Goal: Check status: Check status

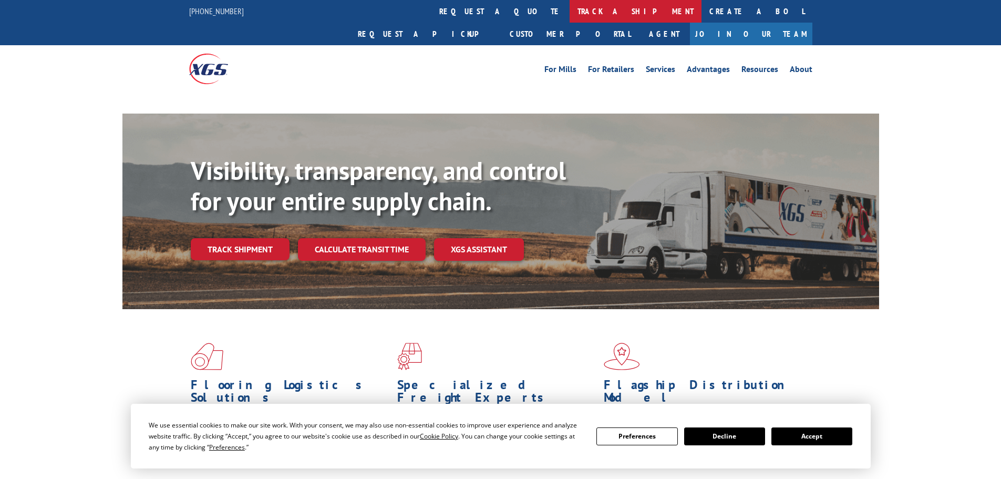
click at [569, 11] on link "track a shipment" at bounding box center [635, 11] width 132 height 23
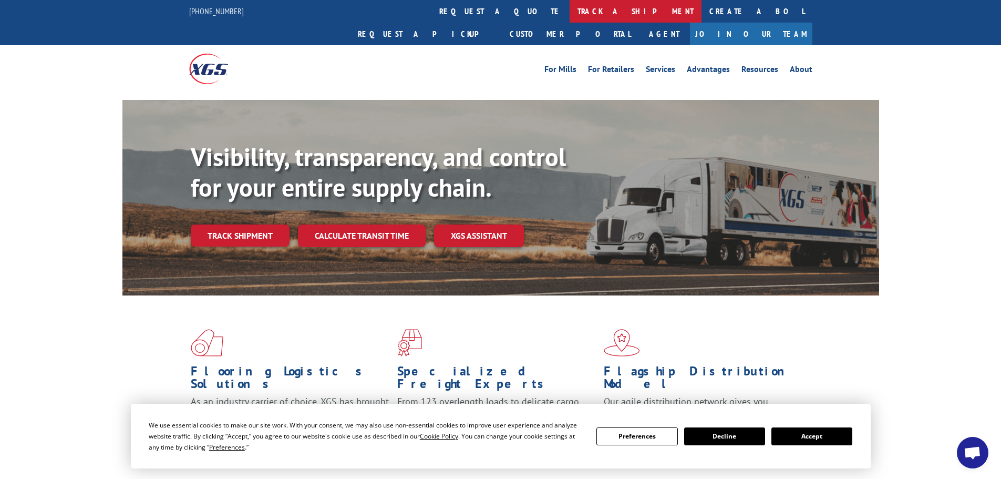
click at [569, 6] on link "track a shipment" at bounding box center [635, 11] width 132 height 23
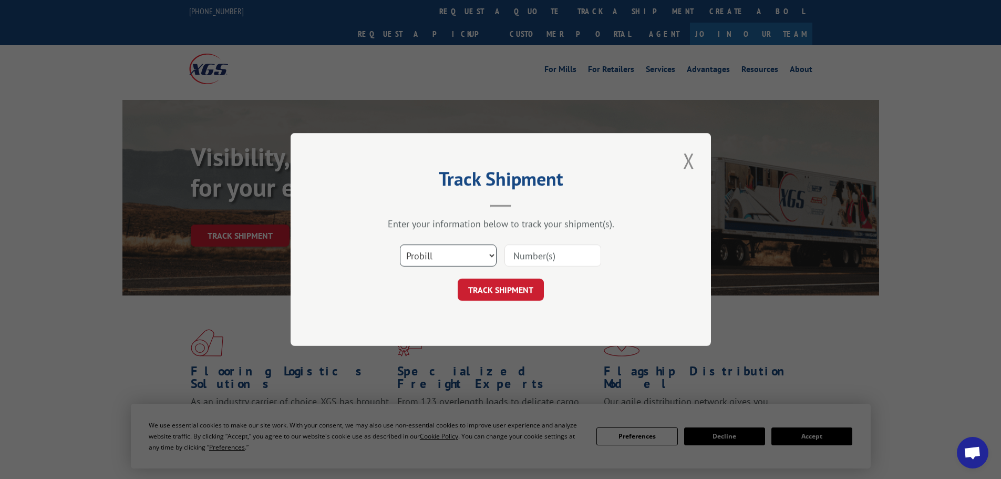
click at [433, 249] on select "Select category... Probill BOL PO" at bounding box center [448, 255] width 97 height 22
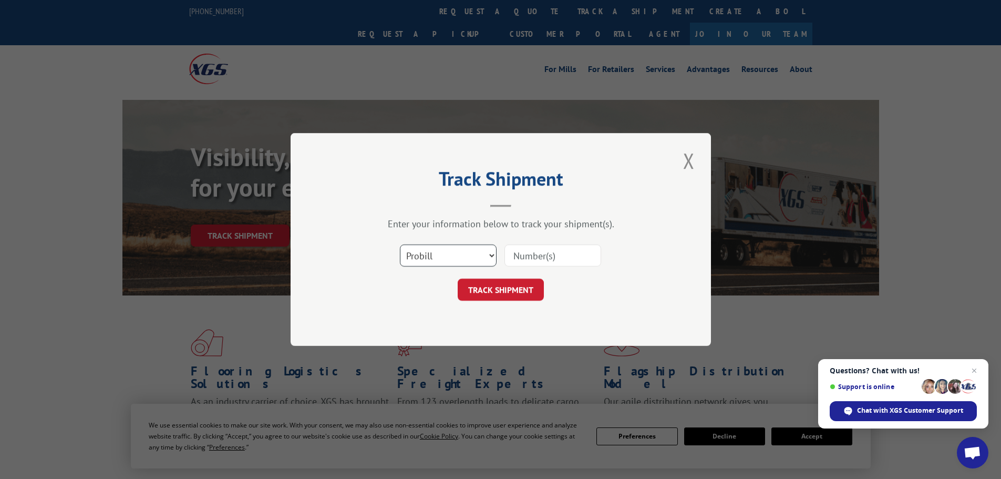
select select "bol"
click at [400, 244] on select "Select category... Probill BOL PO" at bounding box center [448, 255] width 97 height 22
click at [517, 255] on input at bounding box center [552, 255] width 97 height 22
paste input "6755077"
type input "6755077"
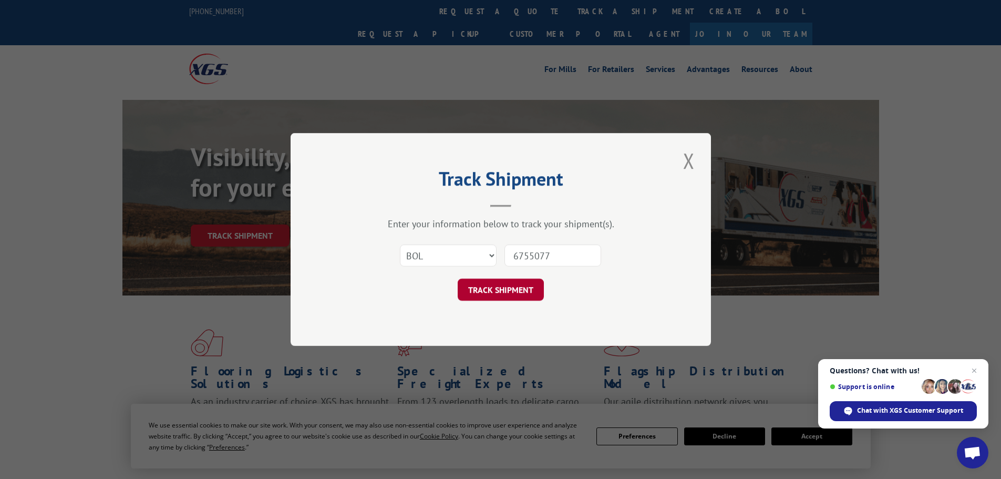
click at [497, 285] on button "TRACK SHIPMENT" at bounding box center [501, 289] width 86 height 22
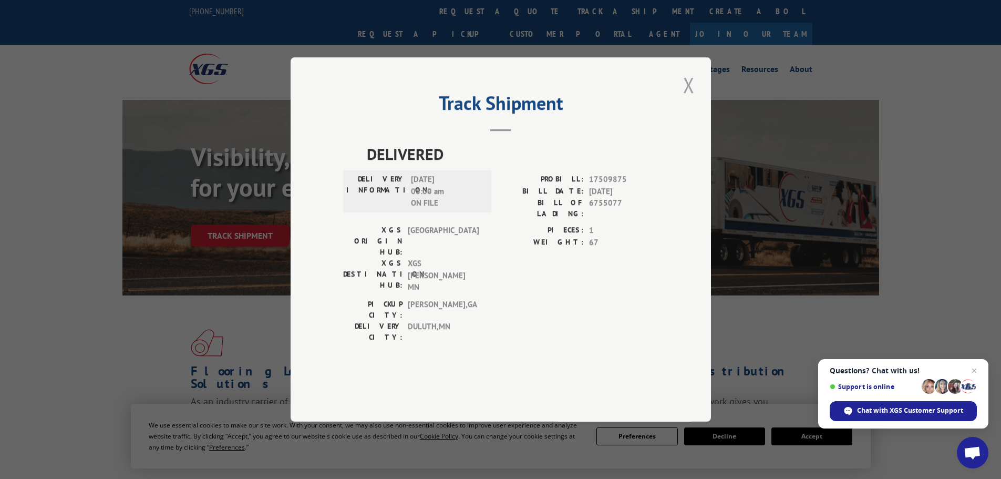
click at [690, 99] on button "Close modal" at bounding box center [689, 84] width 18 height 29
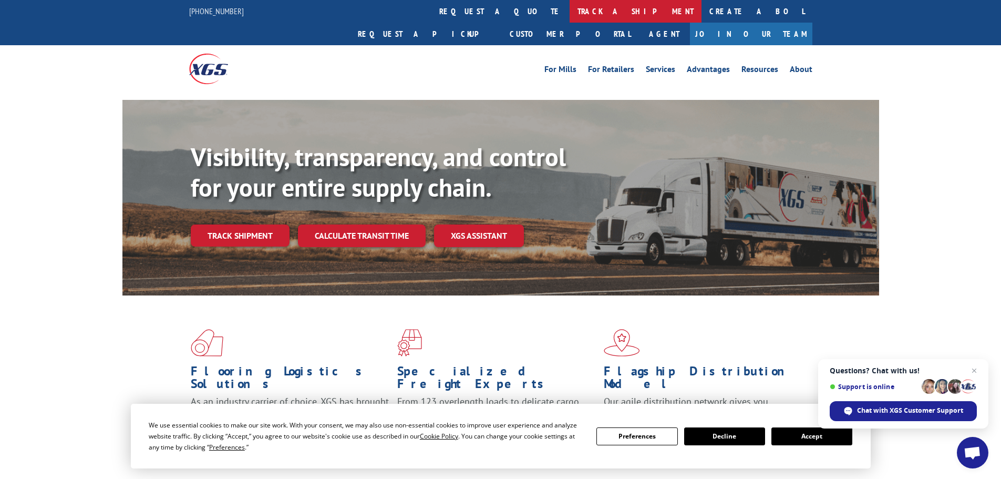
click at [569, 16] on link "track a shipment" at bounding box center [635, 11] width 132 height 23
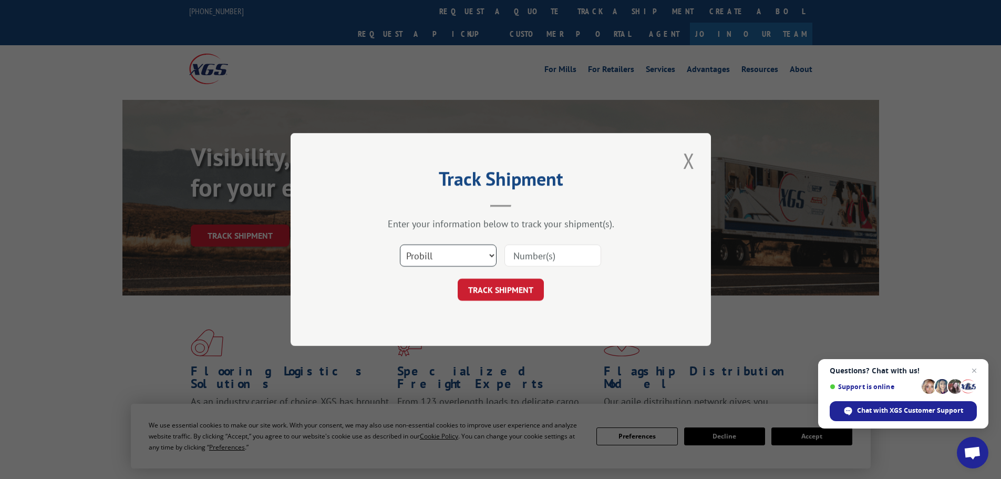
drag, startPoint x: 432, startPoint y: 252, endPoint x: 431, endPoint y: 258, distance: 5.9
click at [432, 252] on select "Select category... Probill BOL PO" at bounding box center [448, 255] width 97 height 22
select select "bol"
click at [400, 244] on select "Select category... Probill BOL PO" at bounding box center [448, 255] width 97 height 22
click at [522, 259] on input at bounding box center [552, 255] width 97 height 22
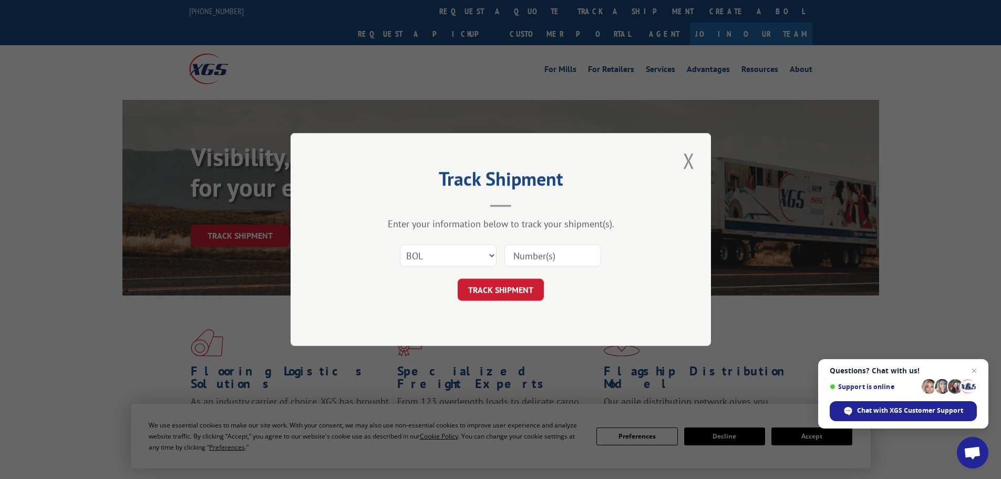
paste input "5945428"
type input "5945428"
click at [495, 293] on button "TRACK SHIPMENT" at bounding box center [501, 289] width 86 height 22
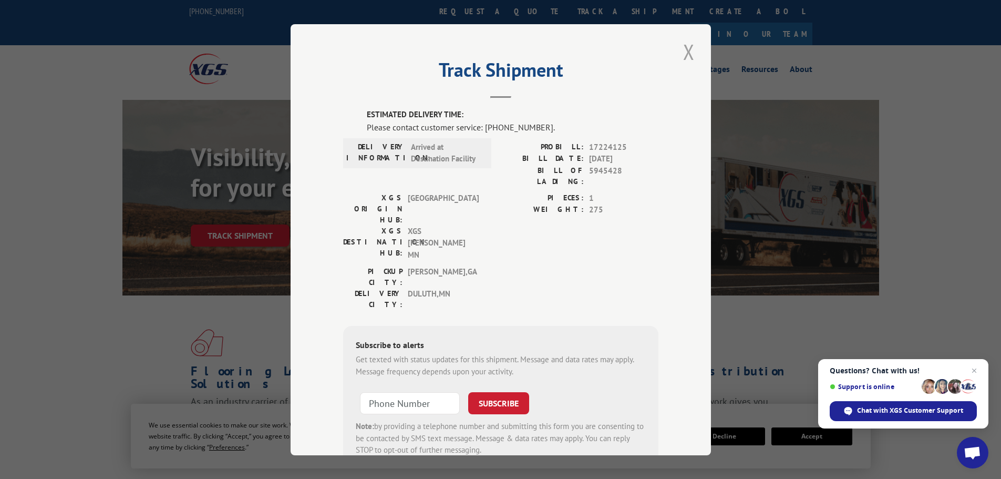
click at [690, 51] on button "Close modal" at bounding box center [689, 51] width 18 height 29
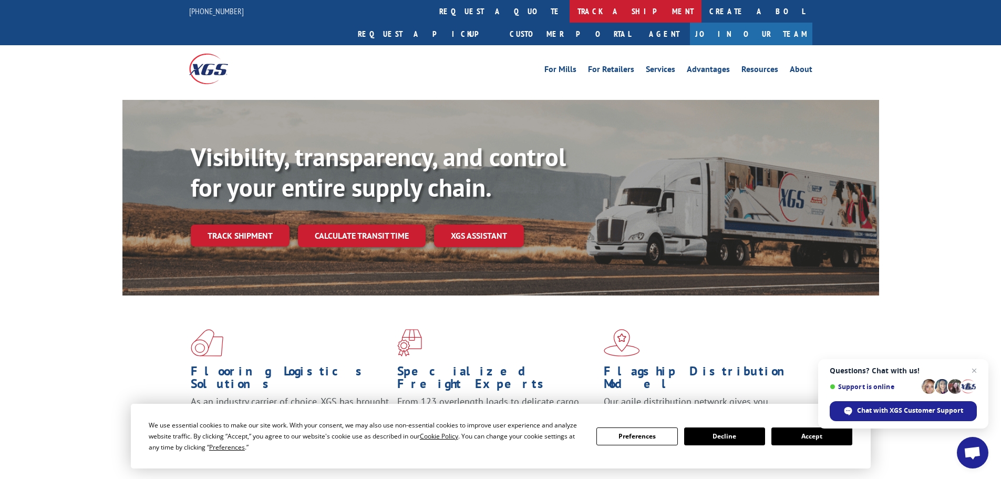
click at [569, 8] on link "track a shipment" at bounding box center [635, 11] width 132 height 23
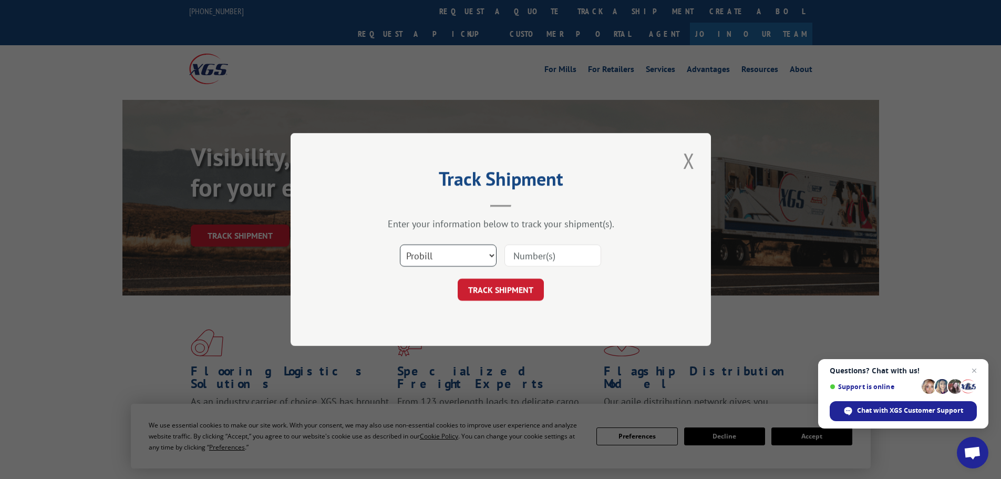
click at [424, 258] on select "Select category... Probill BOL PO" at bounding box center [448, 255] width 97 height 22
select select "bol"
click at [400, 244] on select "Select category... Probill BOL PO" at bounding box center [448, 255] width 97 height 22
click at [545, 259] on input at bounding box center [552, 255] width 97 height 22
paste input "5947695"
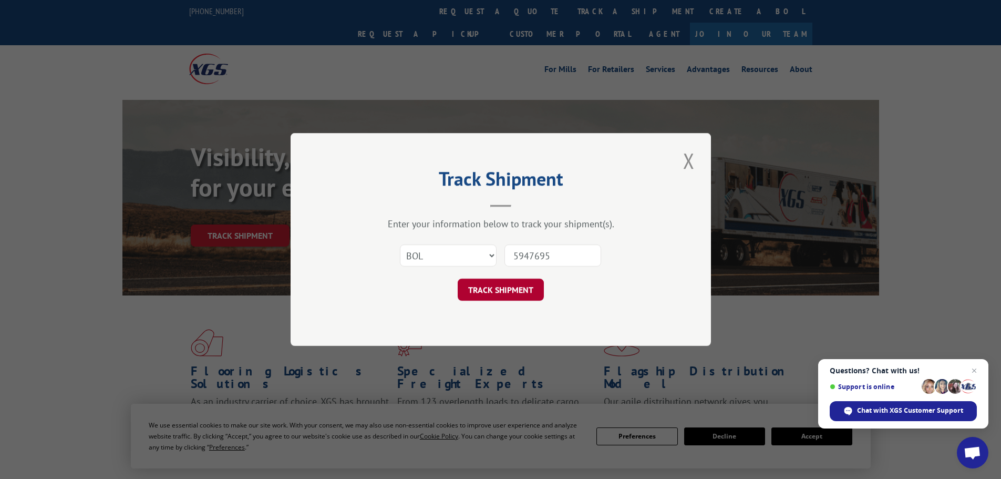
type input "5947695"
click at [516, 289] on button "TRACK SHIPMENT" at bounding box center [501, 289] width 86 height 22
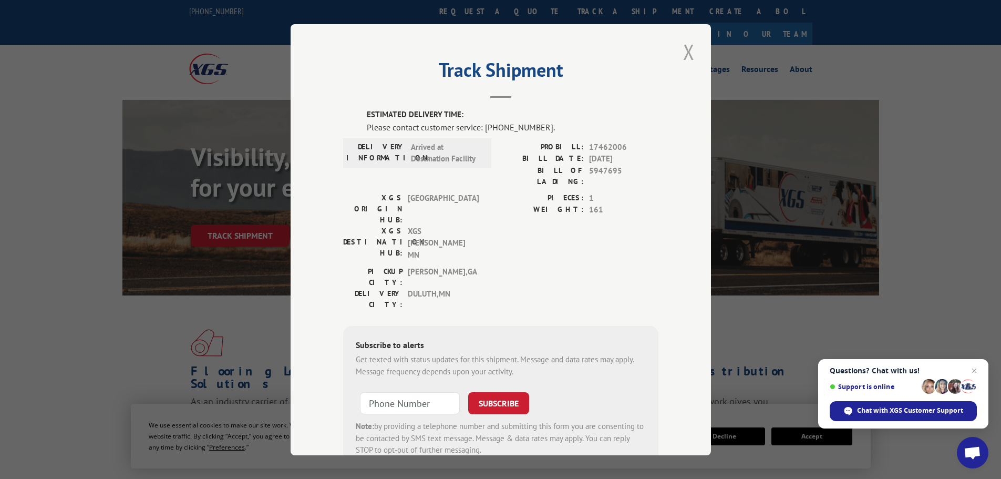
click at [680, 59] on button "Close modal" at bounding box center [689, 51] width 18 height 29
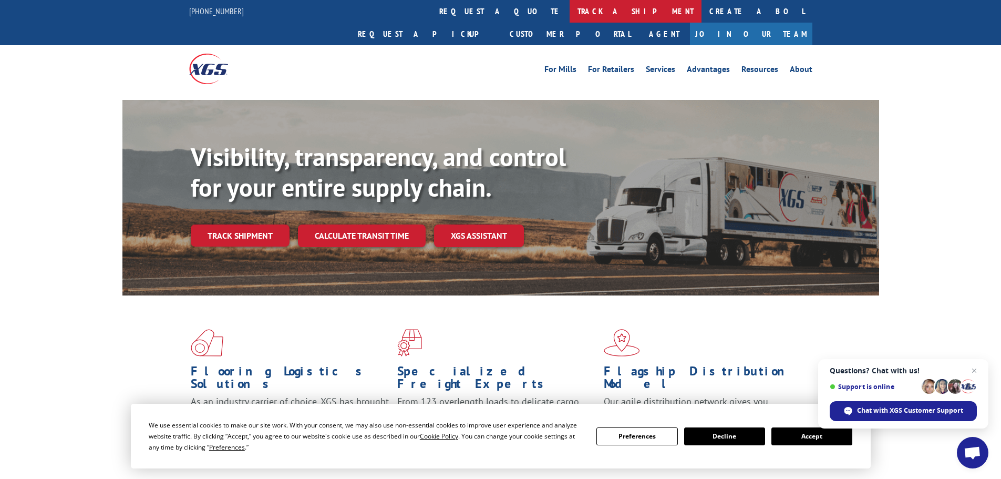
click at [569, 15] on link "track a shipment" at bounding box center [635, 11] width 132 height 23
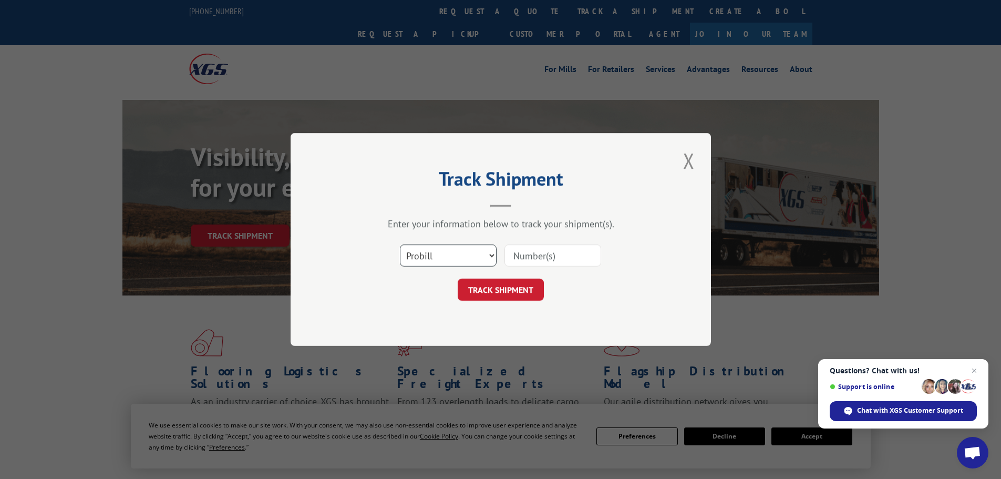
click at [422, 255] on select "Select category... Probill BOL PO" at bounding box center [448, 255] width 97 height 22
select select "bol"
click at [400, 244] on select "Select category... Probill BOL PO" at bounding box center [448, 255] width 97 height 22
click at [560, 260] on input at bounding box center [552, 255] width 97 height 22
paste input "6755076"
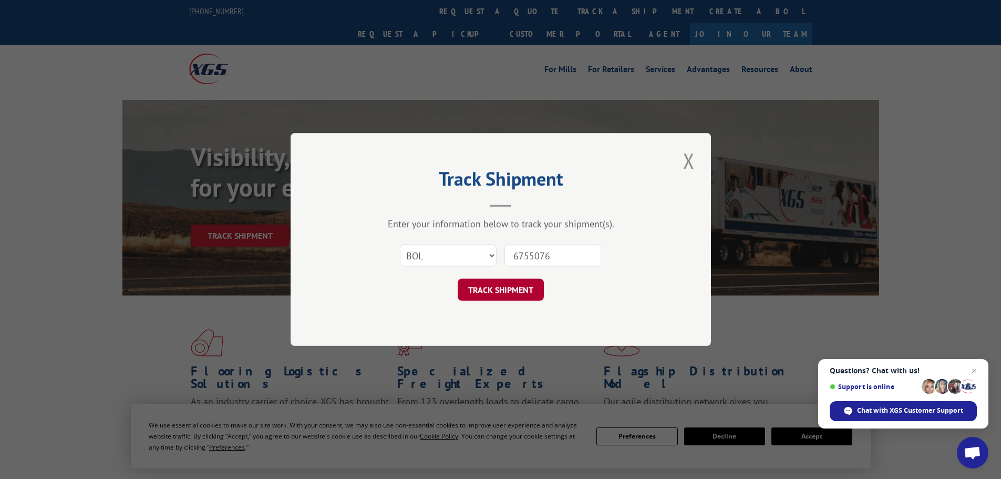
type input "6755076"
click at [511, 294] on button "TRACK SHIPMENT" at bounding box center [501, 289] width 86 height 22
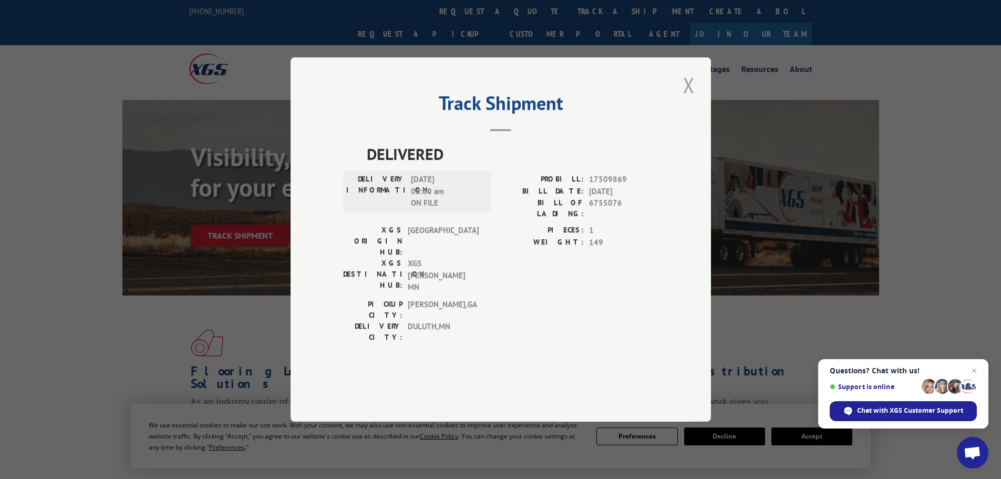
click at [682, 99] on button "Close modal" at bounding box center [689, 84] width 18 height 29
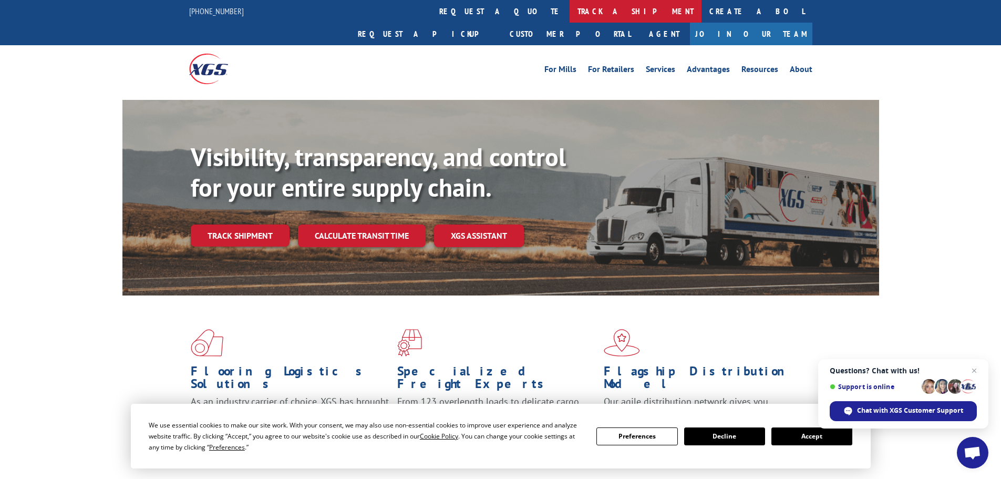
click at [569, 12] on link "track a shipment" at bounding box center [635, 11] width 132 height 23
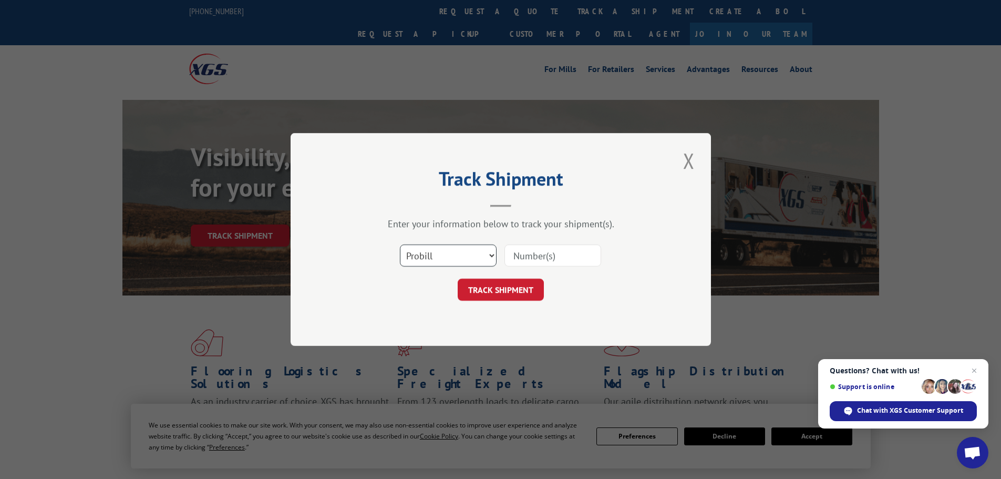
drag, startPoint x: 440, startPoint y: 258, endPoint x: 434, endPoint y: 265, distance: 9.3
click at [440, 258] on select "Select category... Probill BOL PO" at bounding box center [448, 255] width 97 height 22
select select "bol"
click at [400, 244] on select "Select category... Probill BOL PO" at bounding box center [448, 255] width 97 height 22
click at [556, 263] on input at bounding box center [552, 255] width 97 height 22
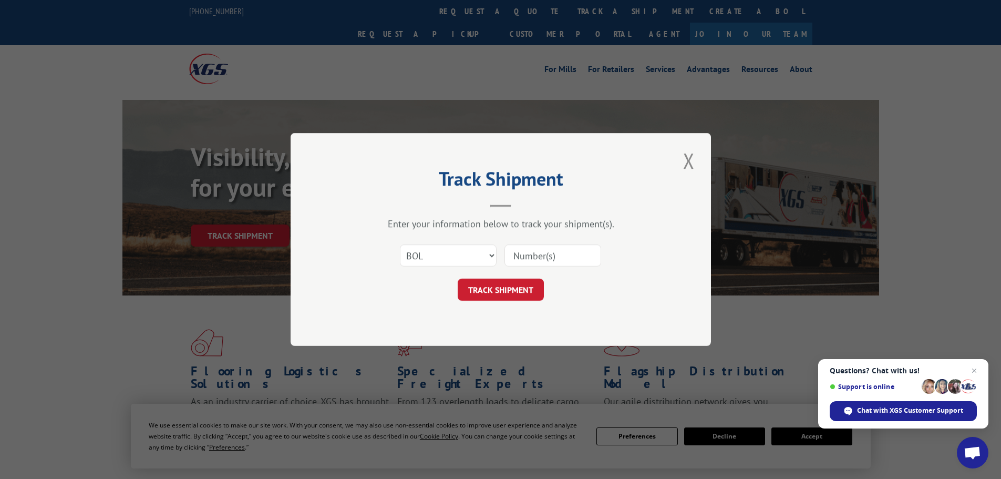
paste input "5944279"
type input "5944279"
click at [516, 288] on button "TRACK SHIPMENT" at bounding box center [501, 289] width 86 height 22
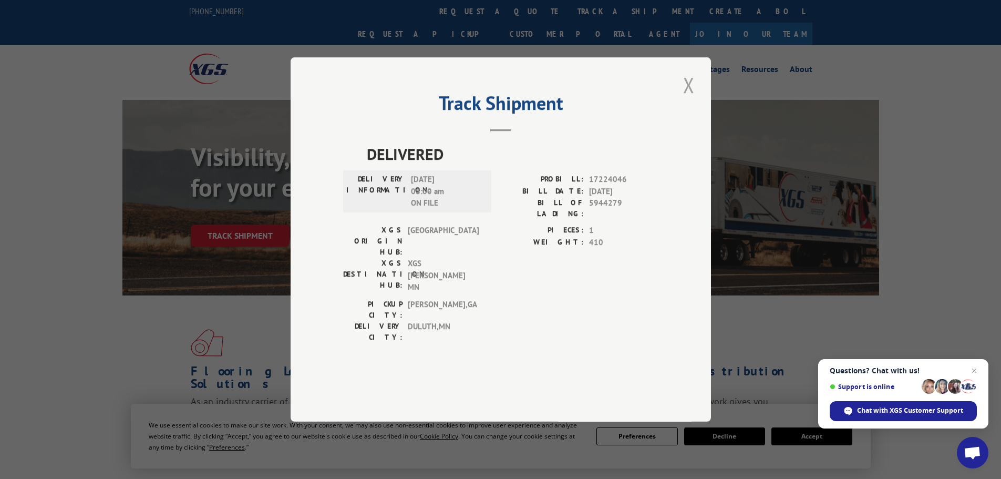
click at [688, 99] on button "Close modal" at bounding box center [689, 84] width 18 height 29
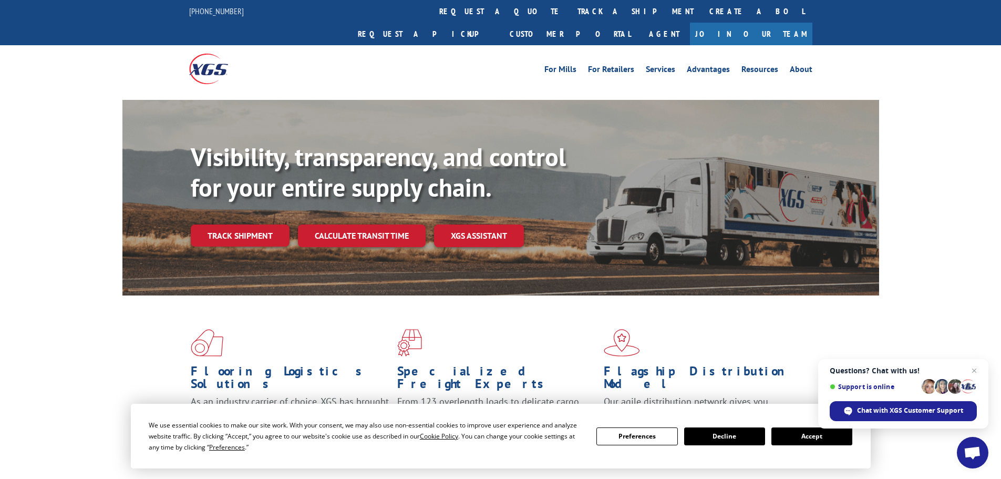
drag, startPoint x: 478, startPoint y: 17, endPoint x: 475, endPoint y: 27, distance: 10.3
click at [569, 17] on link "track a shipment" at bounding box center [635, 11] width 132 height 23
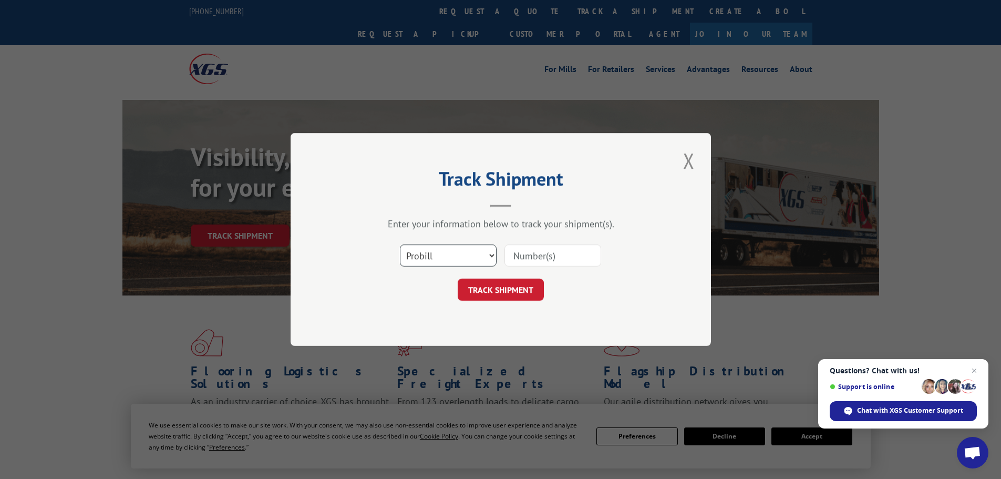
drag, startPoint x: 413, startPoint y: 253, endPoint x: 411, endPoint y: 261, distance: 8.7
click at [413, 253] on select "Select category... Probill BOL PO" at bounding box center [448, 255] width 97 height 22
select select "bol"
click at [400, 244] on select "Select category... Probill BOL PO" at bounding box center [448, 255] width 97 height 22
click at [523, 258] on input at bounding box center [552, 255] width 97 height 22
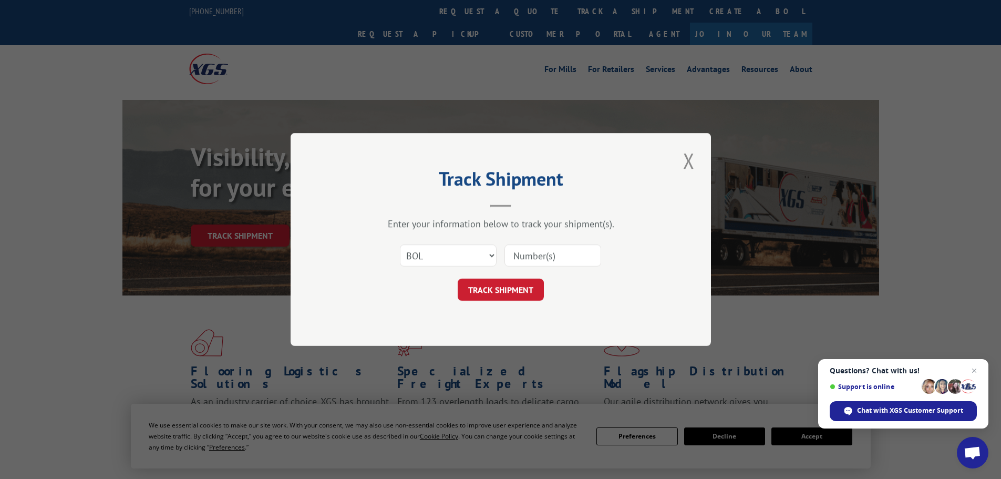
paste input "5940220"
type input "5940220"
click at [527, 289] on button "TRACK SHIPMENT" at bounding box center [501, 289] width 86 height 22
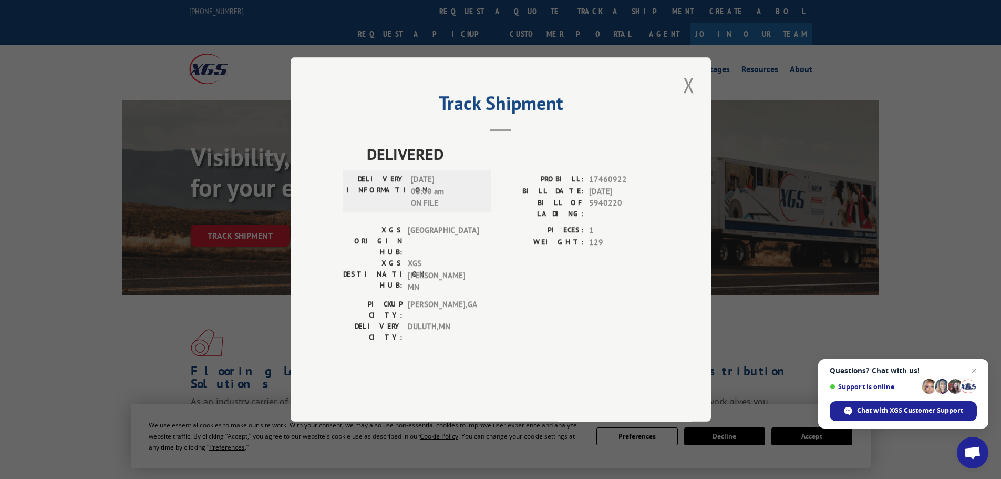
click at [681, 99] on button "Close modal" at bounding box center [689, 84] width 18 height 29
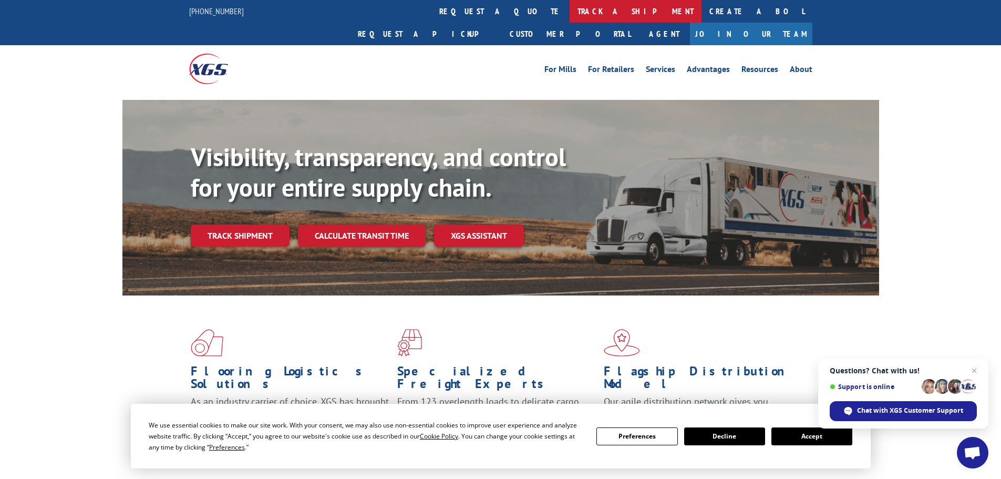
click at [569, 14] on link "track a shipment" at bounding box center [635, 11] width 132 height 23
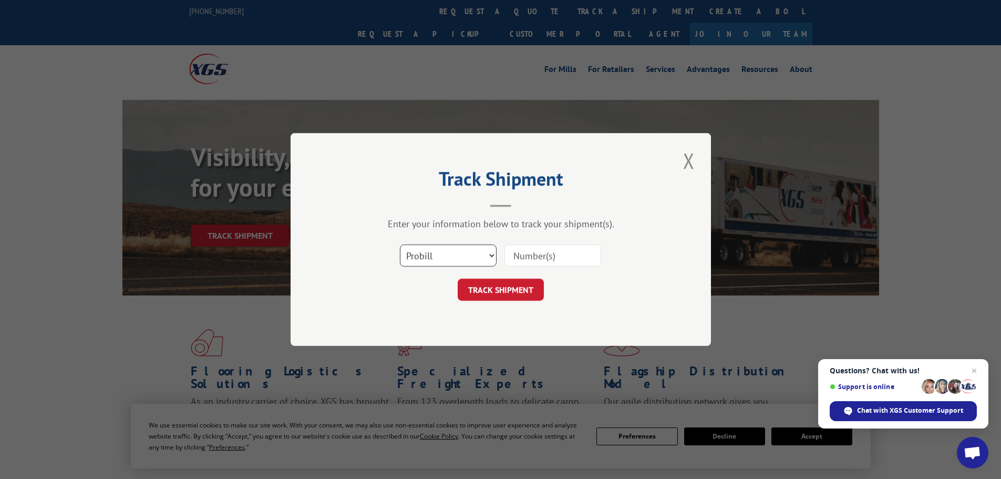
click at [434, 261] on select "Select category... Probill BOL PO" at bounding box center [448, 255] width 97 height 22
select select "bol"
click at [400, 244] on select "Select category... Probill BOL PO" at bounding box center [448, 255] width 97 height 22
click at [517, 255] on input at bounding box center [552, 255] width 97 height 22
paste input "423630"
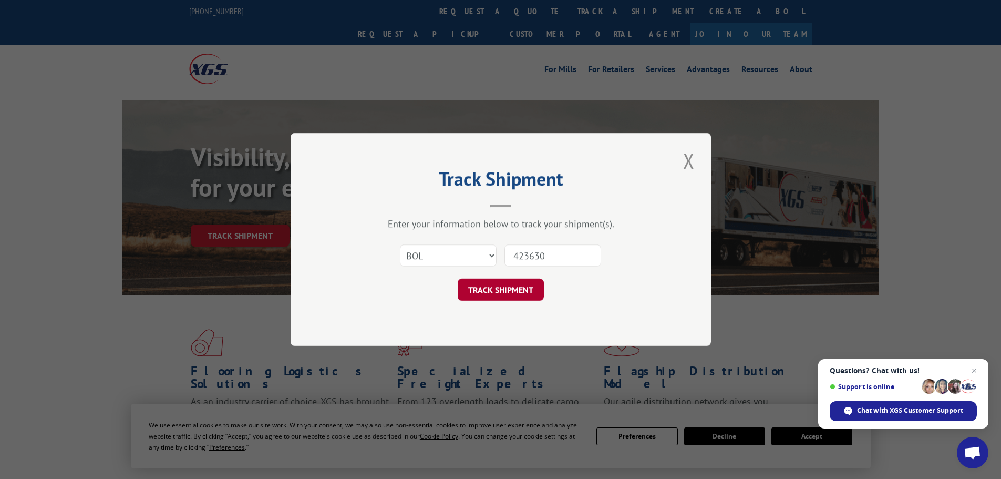
type input "423630"
click at [504, 296] on button "TRACK SHIPMENT" at bounding box center [501, 289] width 86 height 22
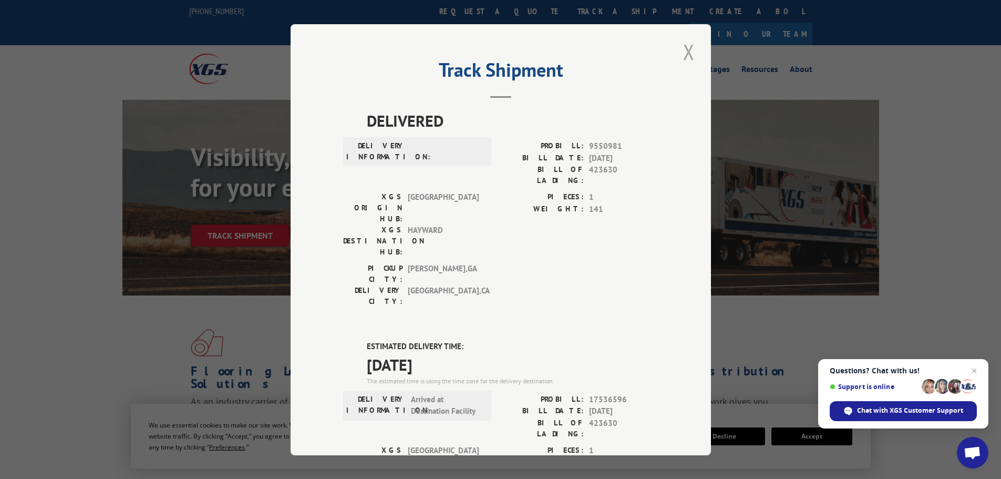
click at [682, 59] on button "Close modal" at bounding box center [689, 51] width 18 height 29
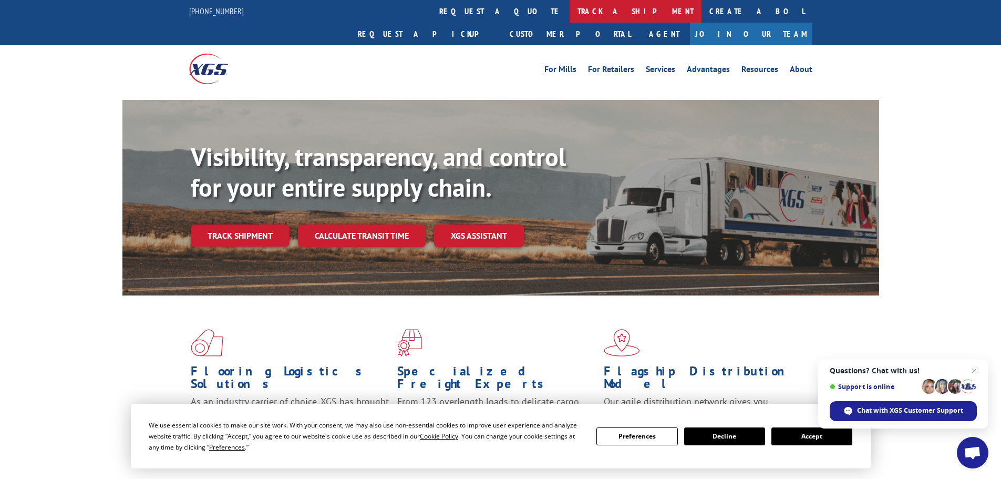
click at [569, 14] on link "track a shipment" at bounding box center [635, 11] width 132 height 23
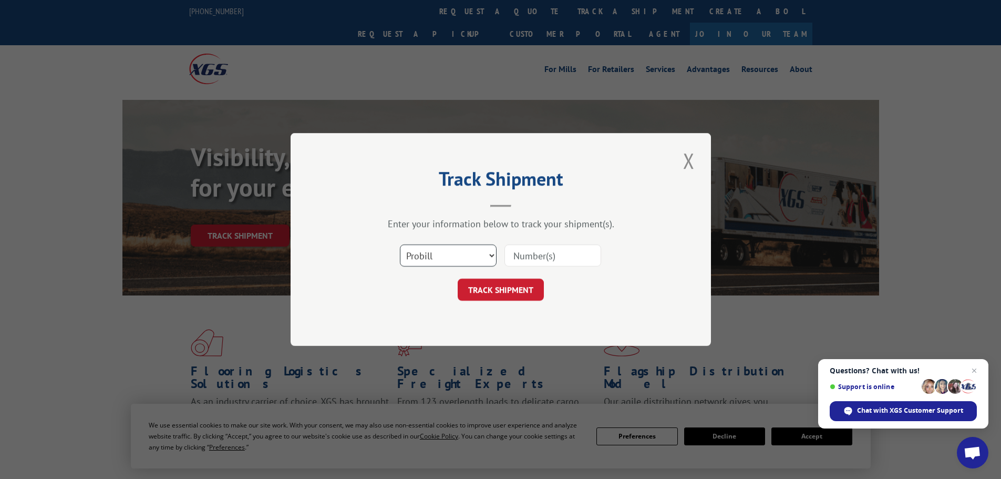
click at [436, 255] on select "Select category... Probill BOL PO" at bounding box center [448, 255] width 97 height 22
select select "bol"
click at [400, 244] on select "Select category... Probill BOL PO" at bounding box center [448, 255] width 97 height 22
click at [526, 253] on input at bounding box center [552, 255] width 97 height 22
paste input "4893296"
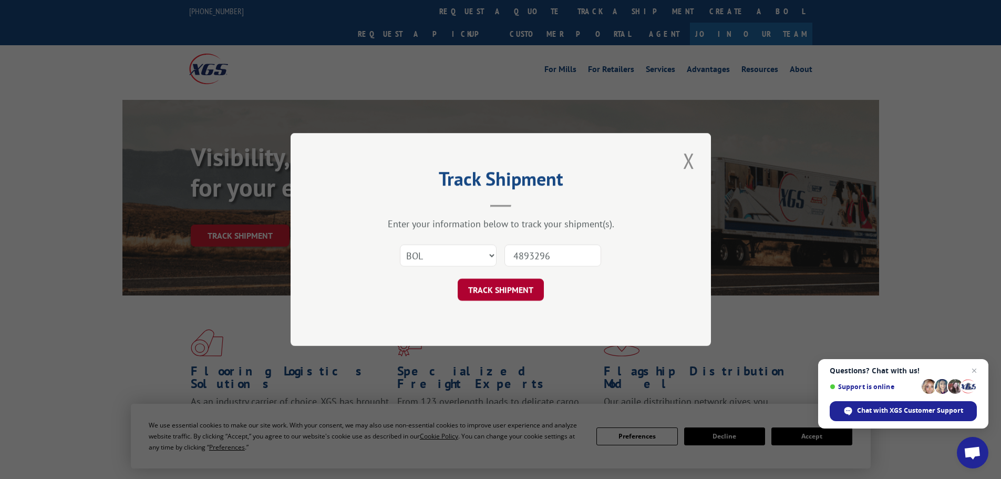
type input "4893296"
click at [491, 290] on button "TRACK SHIPMENT" at bounding box center [501, 289] width 86 height 22
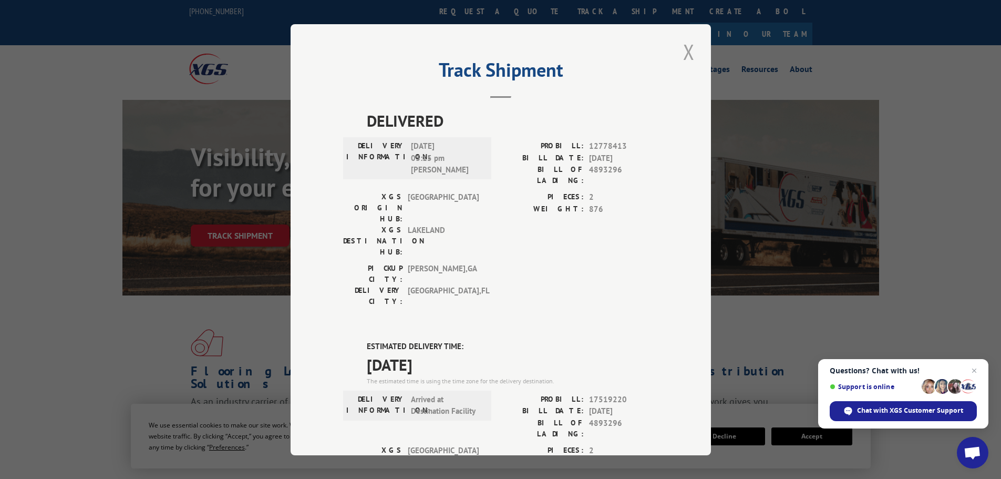
click at [684, 61] on button "Close modal" at bounding box center [689, 51] width 18 height 29
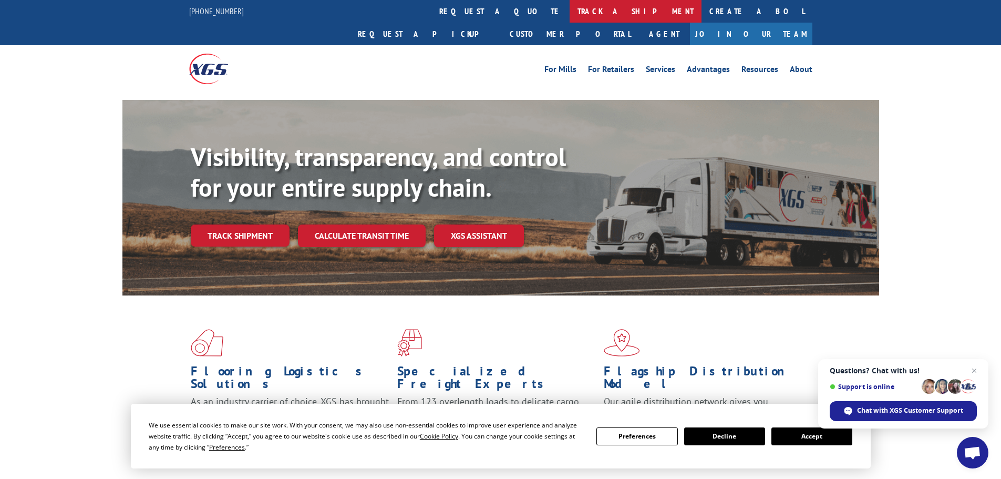
click at [569, 4] on link "track a shipment" at bounding box center [635, 11] width 132 height 23
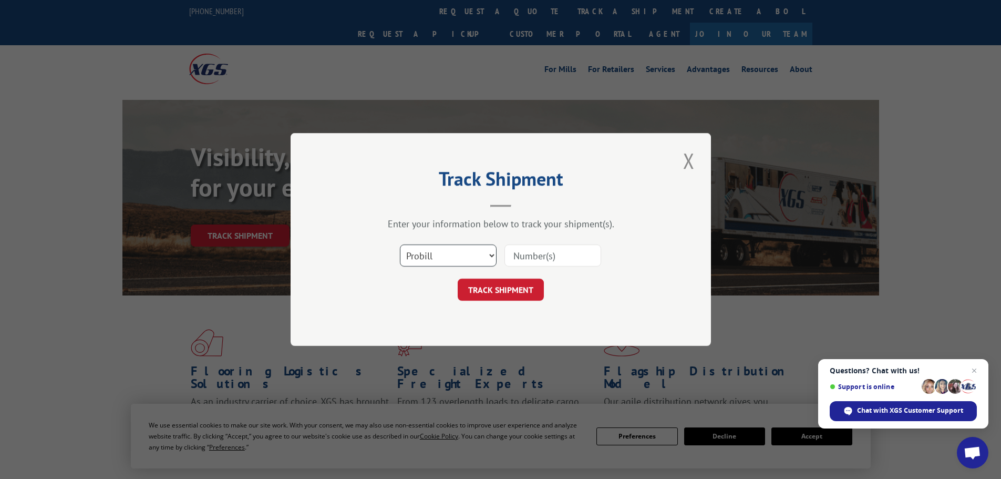
click at [445, 263] on select "Select category... Probill BOL PO" at bounding box center [448, 255] width 97 height 22
select select "bol"
click at [400, 244] on select "Select category... Probill BOL PO" at bounding box center [448, 255] width 97 height 22
click at [513, 274] on form "Select category... Probill BOL PO TRACK SHIPMENT" at bounding box center [500, 269] width 315 height 63
click at [520, 264] on input at bounding box center [552, 255] width 97 height 22
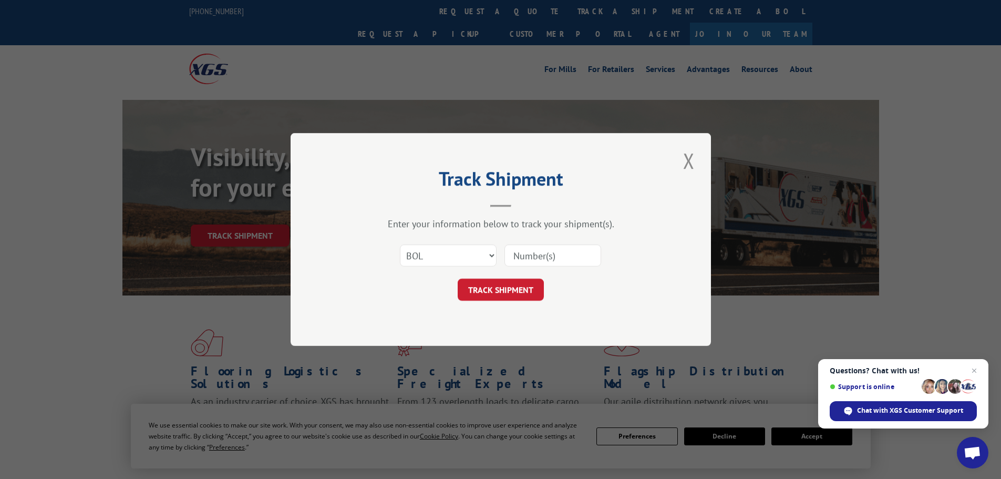
paste input "417450"
type input "417450"
click at [522, 294] on button "TRACK SHIPMENT" at bounding box center [501, 289] width 86 height 22
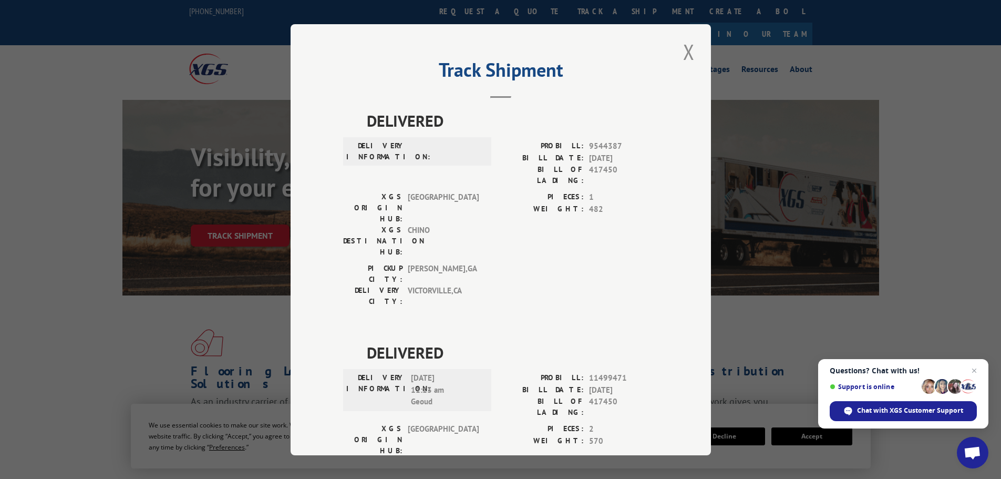
click at [683, 49] on button "Close modal" at bounding box center [689, 51] width 18 height 29
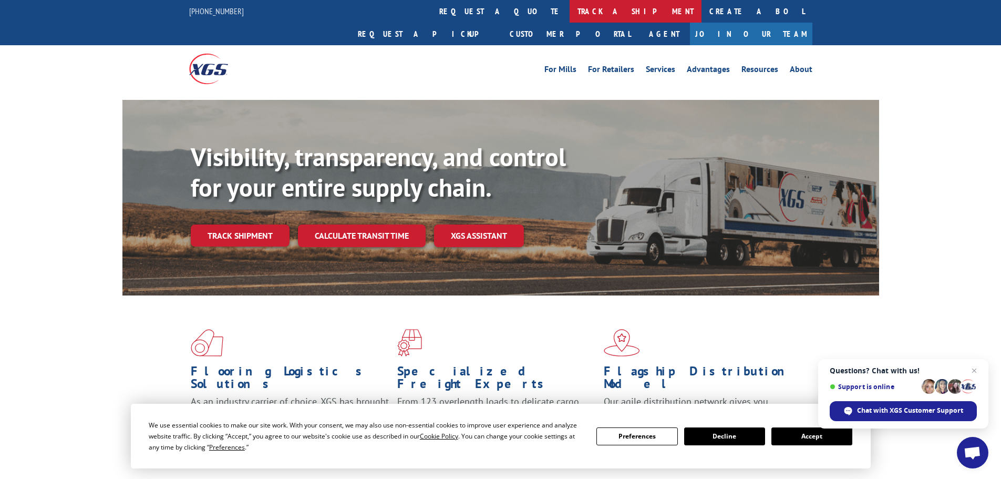
click at [569, 15] on link "track a shipment" at bounding box center [635, 11] width 132 height 23
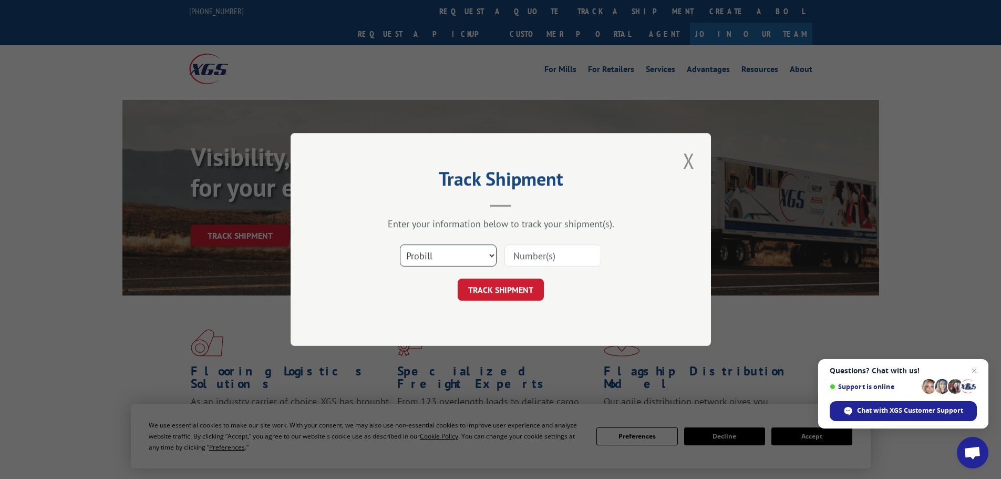
click at [443, 257] on select "Select category... Probill BOL PO" at bounding box center [448, 255] width 97 height 22
select select "bol"
click at [400, 244] on select "Select category... Probill BOL PO" at bounding box center [448, 255] width 97 height 22
click at [541, 254] on input at bounding box center [552, 255] width 97 height 22
paste input "17488483"
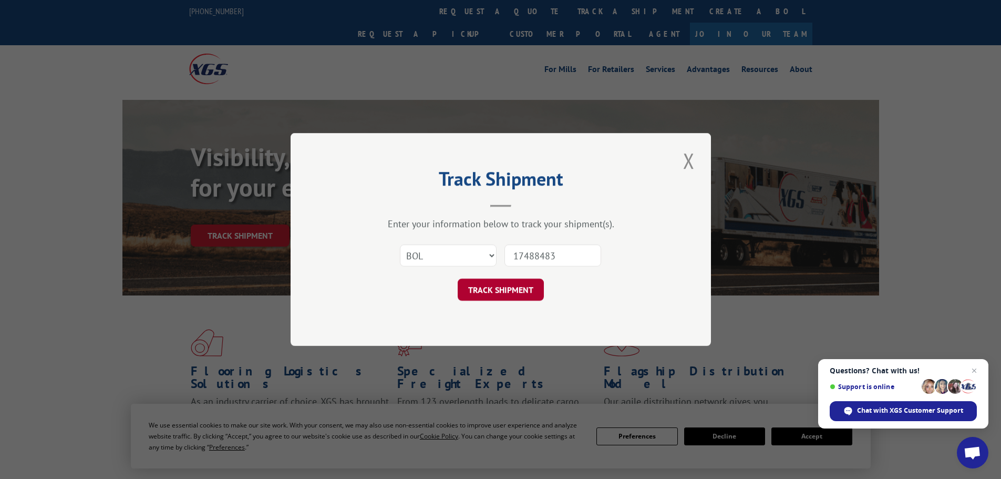
type input "17488483"
click at [516, 292] on button "TRACK SHIPMENT" at bounding box center [501, 289] width 86 height 22
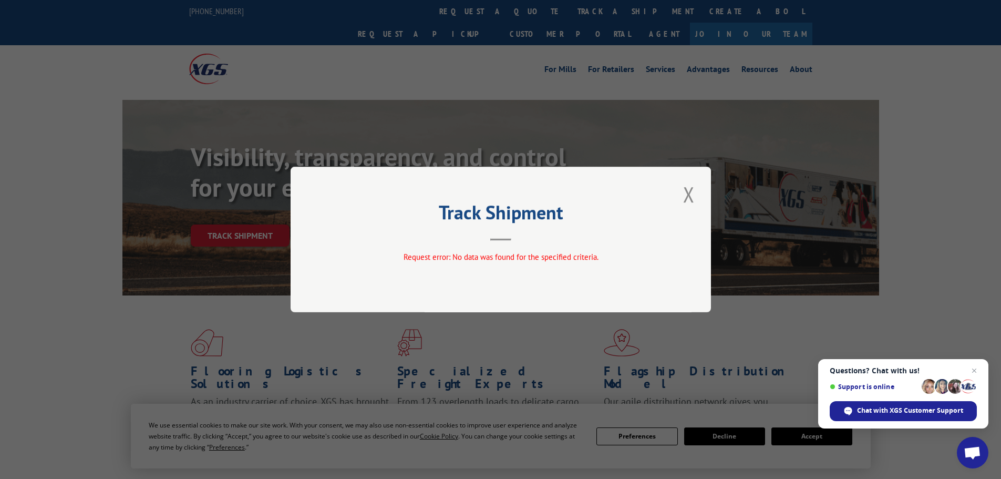
click at [698, 198] on div "Track Shipment Request error: No data was found for the specified criteria." at bounding box center [500, 240] width 420 height 146
click at [682, 195] on button "Close modal" at bounding box center [689, 194] width 18 height 29
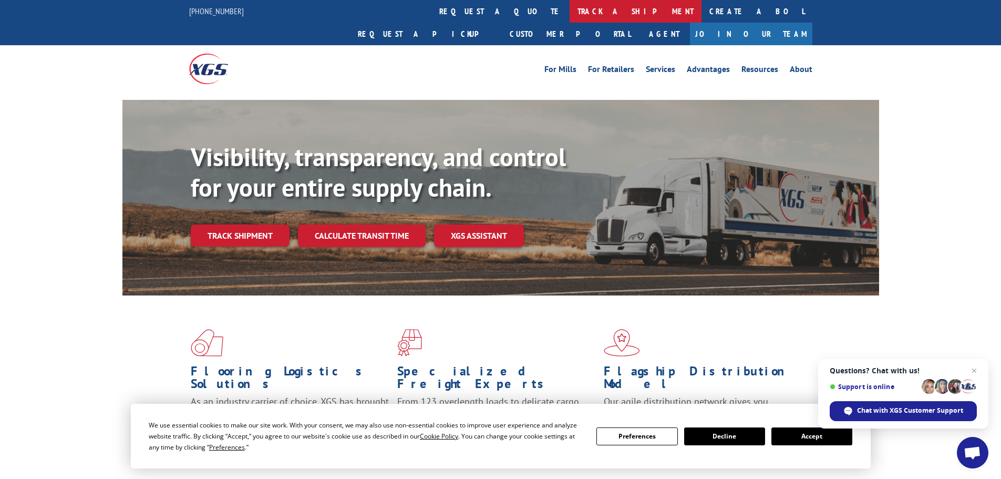
click at [569, 11] on link "track a shipment" at bounding box center [635, 11] width 132 height 23
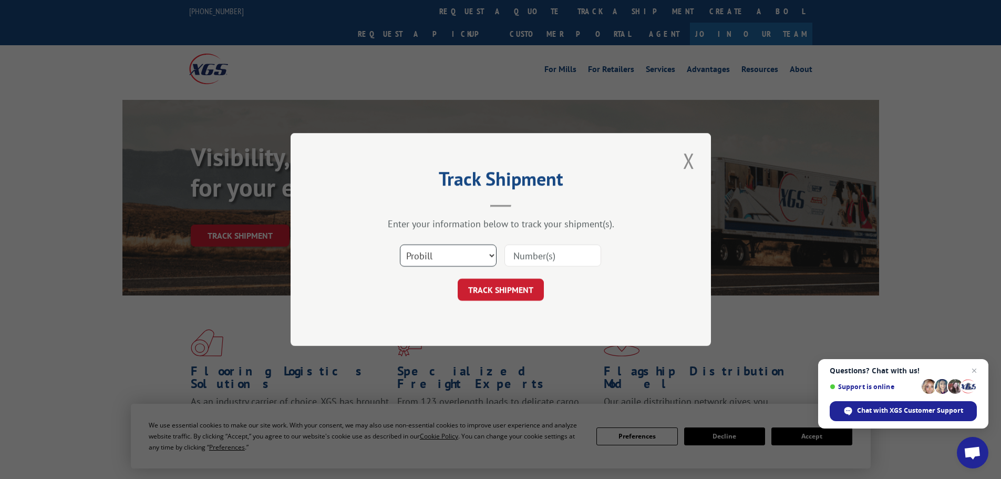
click at [448, 259] on select "Select category... Probill BOL PO" at bounding box center [448, 255] width 97 height 22
select select "bol"
click at [400, 244] on select "Select category... Probill BOL PO" at bounding box center [448, 255] width 97 height 22
click at [532, 250] on input at bounding box center [552, 255] width 97 height 22
paste input "4793990"
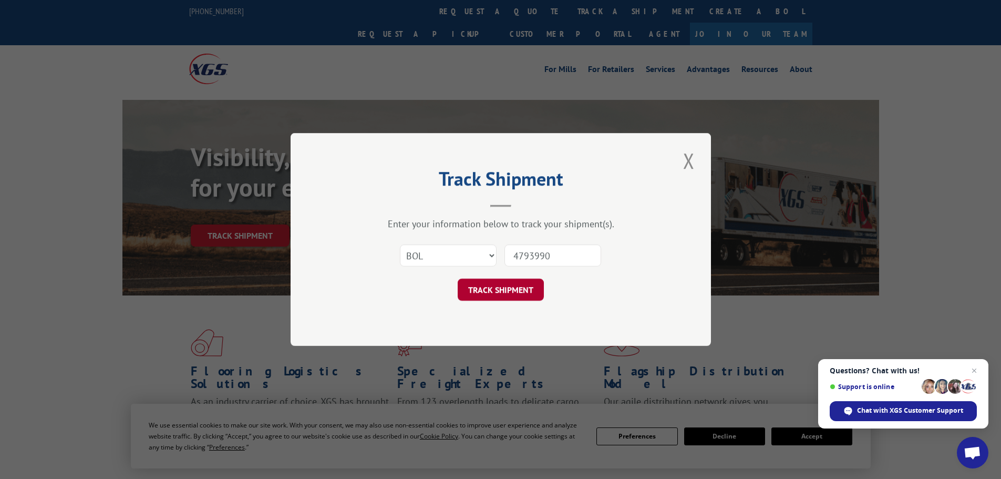
type input "4793990"
click at [514, 292] on button "TRACK SHIPMENT" at bounding box center [501, 289] width 86 height 22
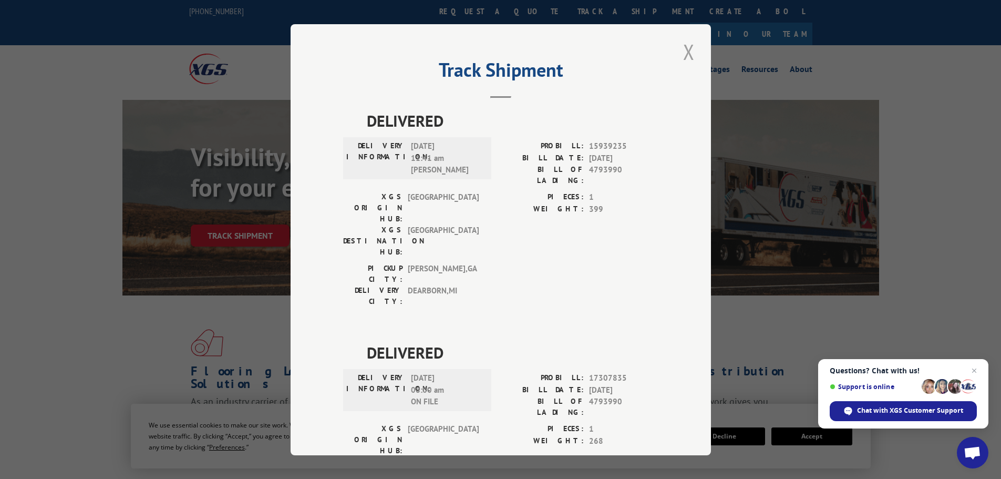
click at [688, 51] on button "Close modal" at bounding box center [689, 51] width 18 height 29
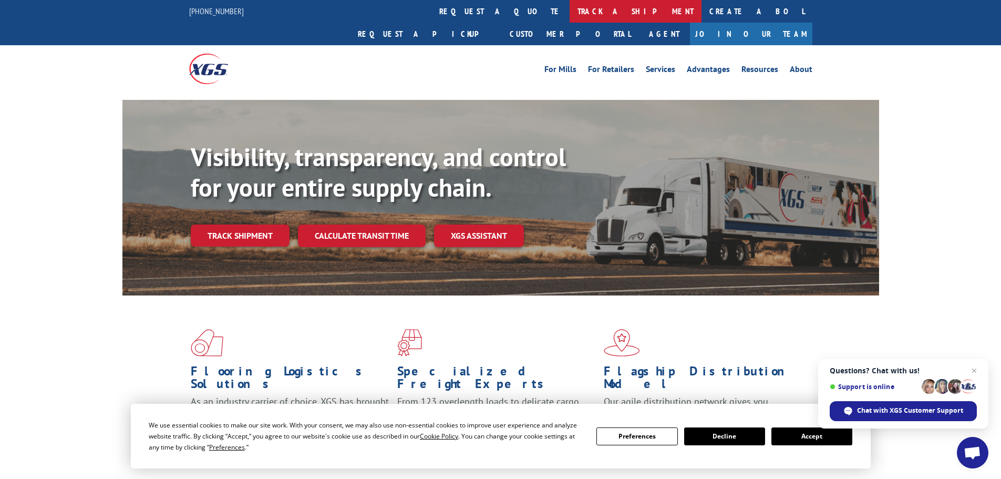
click at [569, 18] on link "track a shipment" at bounding box center [635, 11] width 132 height 23
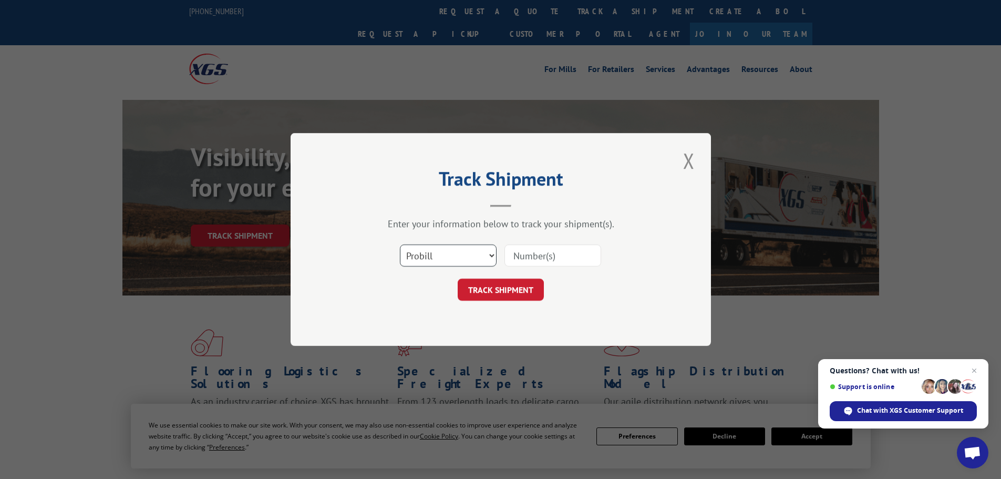
click at [422, 258] on select "Select category... Probill BOL PO" at bounding box center [448, 255] width 97 height 22
select select "bol"
click at [400, 244] on select "Select category... Probill BOL PO" at bounding box center [448, 255] width 97 height 22
click at [545, 252] on input at bounding box center [552, 255] width 97 height 22
paste input "4880100"
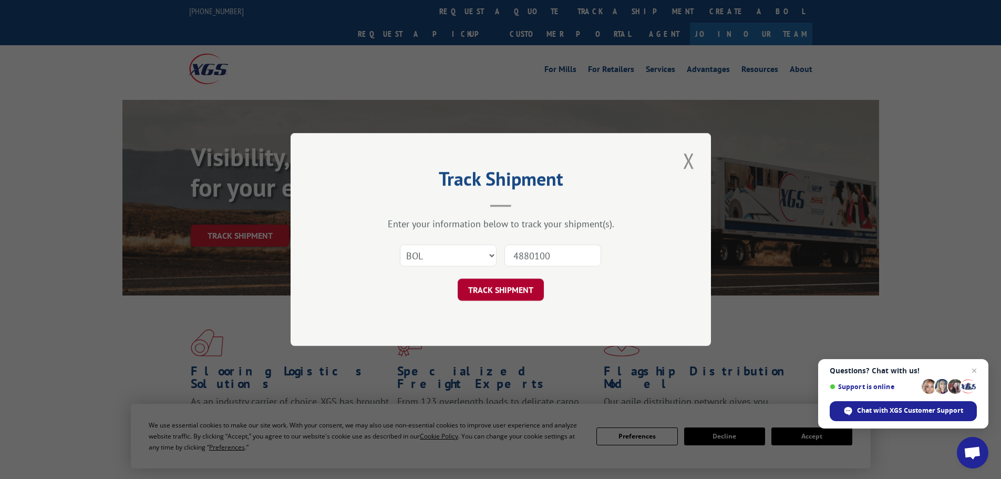
type input "4880100"
click at [500, 296] on button "TRACK SHIPMENT" at bounding box center [501, 289] width 86 height 22
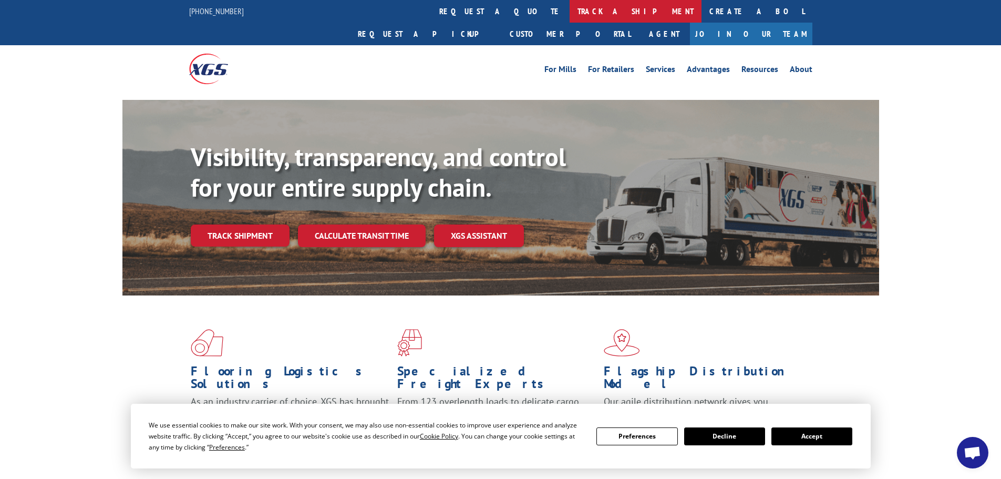
click at [569, 15] on link "track a shipment" at bounding box center [635, 11] width 132 height 23
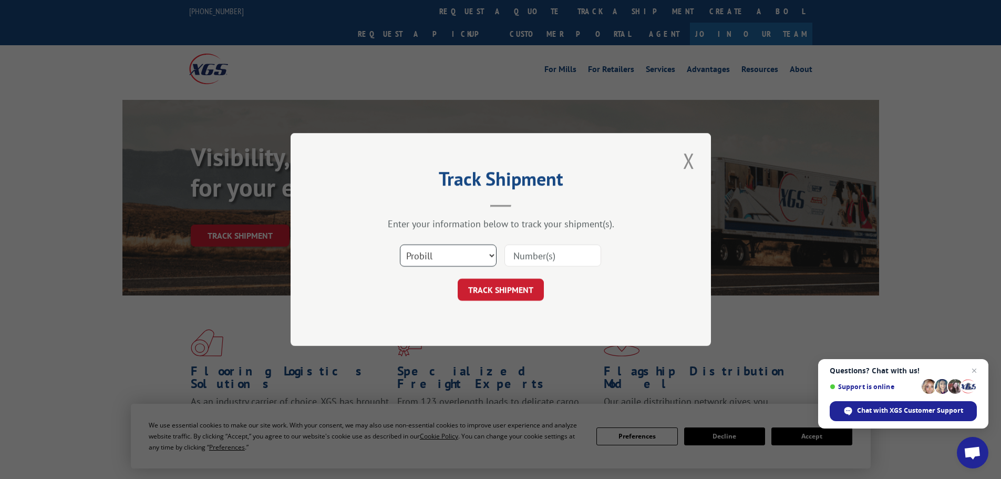
drag, startPoint x: 443, startPoint y: 252, endPoint x: 441, endPoint y: 257, distance: 5.7
click at [443, 252] on select "Select category... Probill BOL PO" at bounding box center [448, 255] width 97 height 22
select select "bol"
click at [400, 244] on select "Select category... Probill BOL PO" at bounding box center [448, 255] width 97 height 22
click at [544, 252] on input at bounding box center [552, 255] width 97 height 22
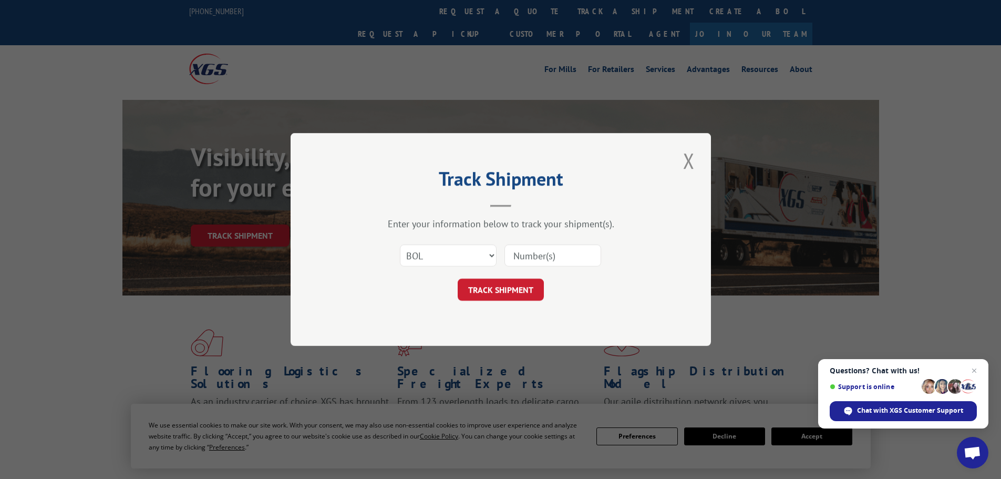
paste input "5933728"
type input "5933728"
click at [502, 287] on button "TRACK SHIPMENT" at bounding box center [501, 289] width 86 height 22
